Goal: Entertainment & Leisure: Consume media (video, audio)

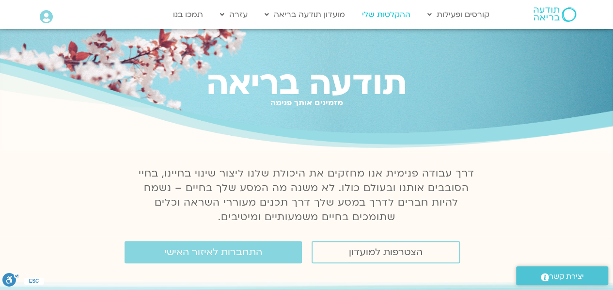
click at [385, 12] on link "ההקלטות שלי" at bounding box center [386, 14] width 58 height 18
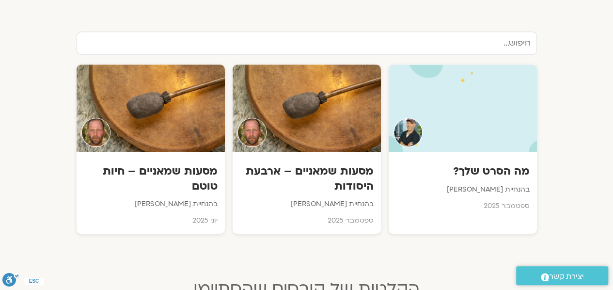
scroll to position [321, 0]
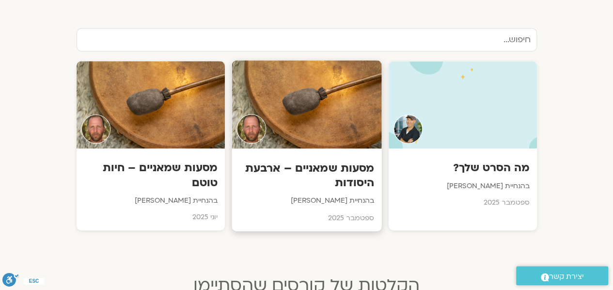
click at [330, 114] on div at bounding box center [307, 105] width 150 height 88
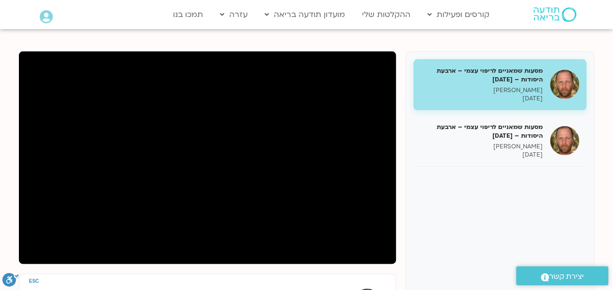
scroll to position [105, 0]
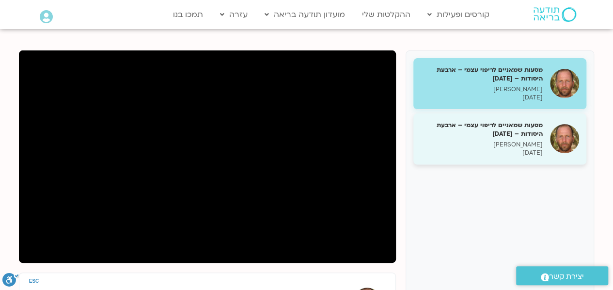
click at [483, 125] on h5 "מסעות שמאניים לריפוי עצמי – ארבעת היסודות – 8.9.25" at bounding box center [482, 129] width 122 height 17
